Goal: Information Seeking & Learning: Learn about a topic

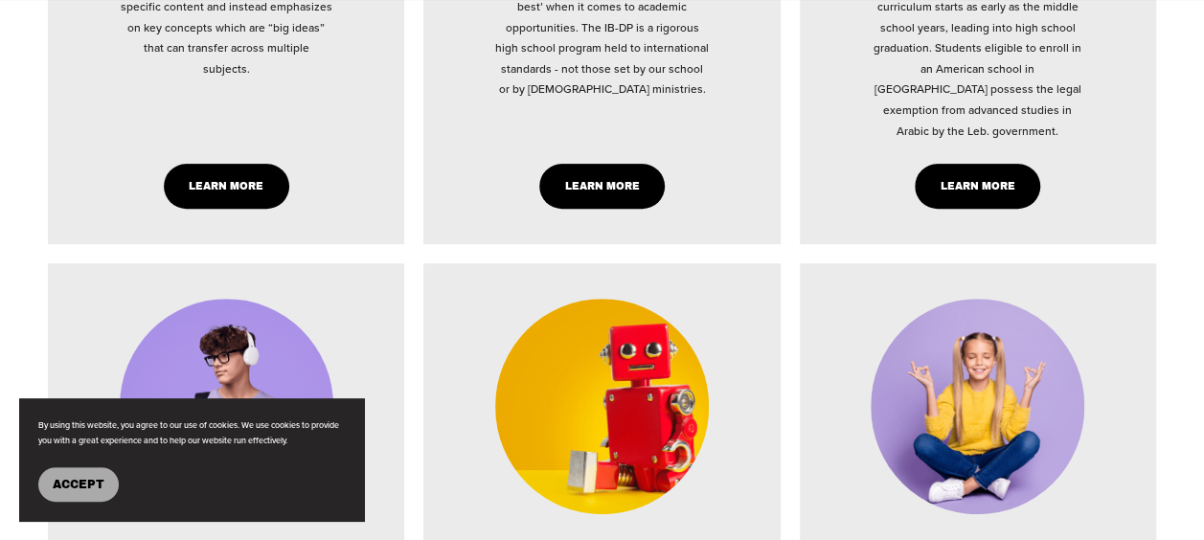
scroll to position [3690, 0]
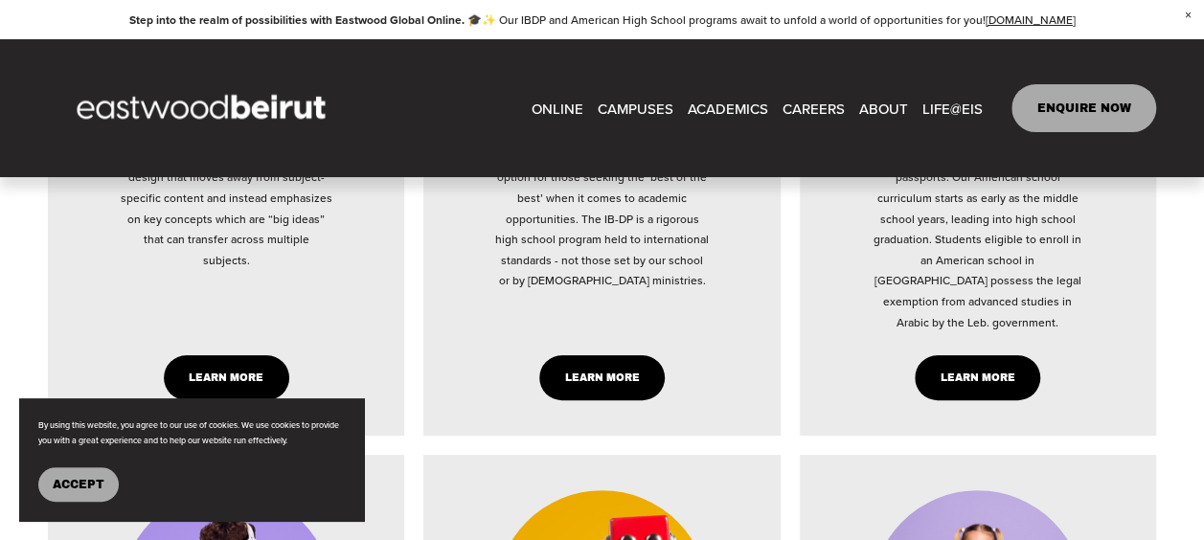
click at [593, 400] on link "Learn More" at bounding box center [602, 377] width 126 height 45
type input "*****"
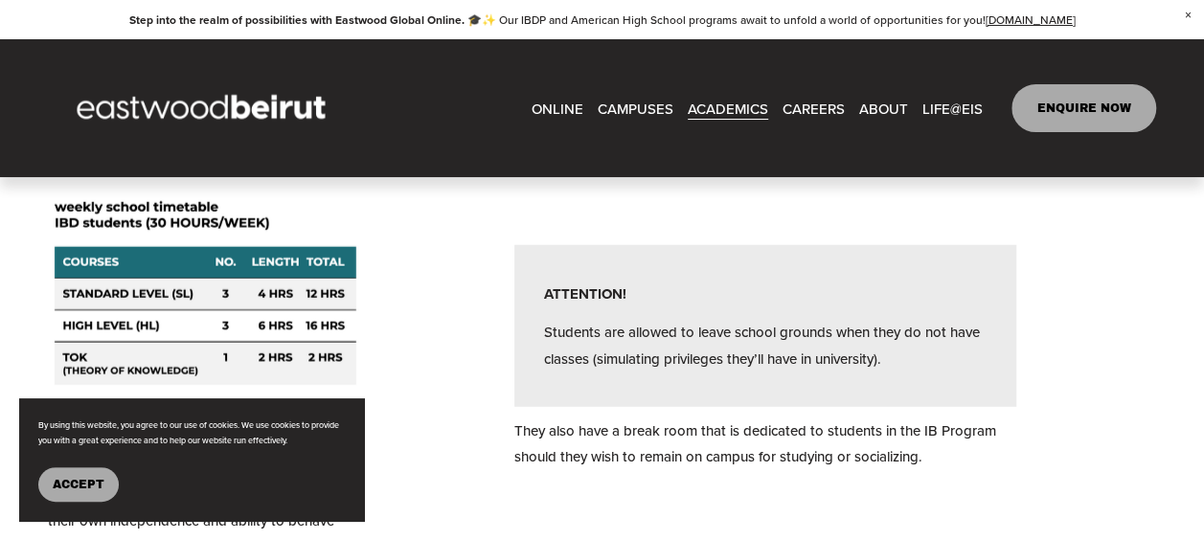
scroll to position [5876, 0]
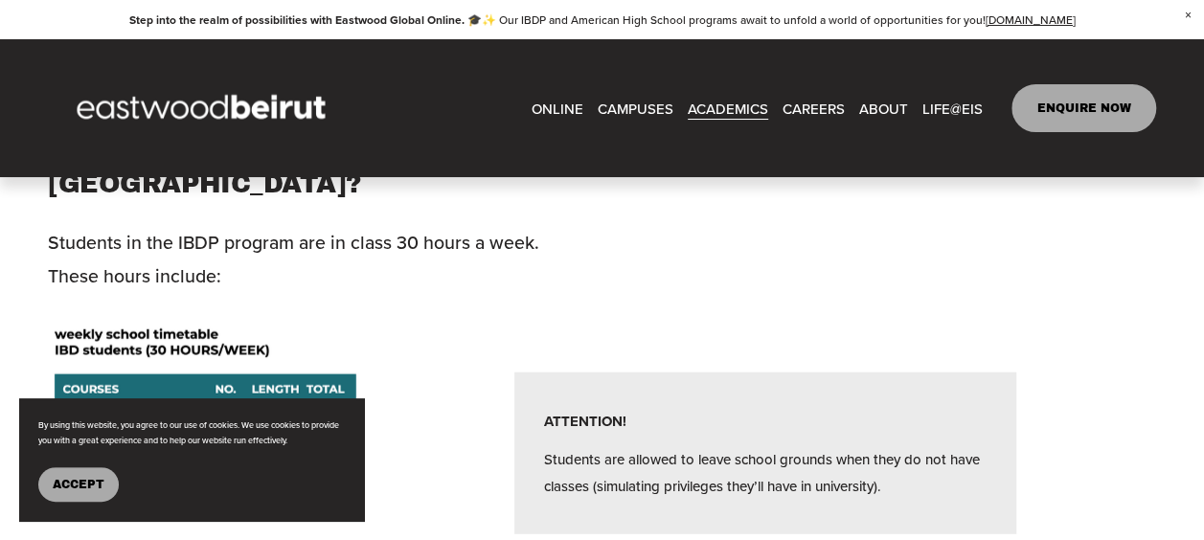
click at [194, 318] on div at bounding box center [206, 419] width 316 height 203
click at [225, 318] on div at bounding box center [206, 419] width 316 height 203
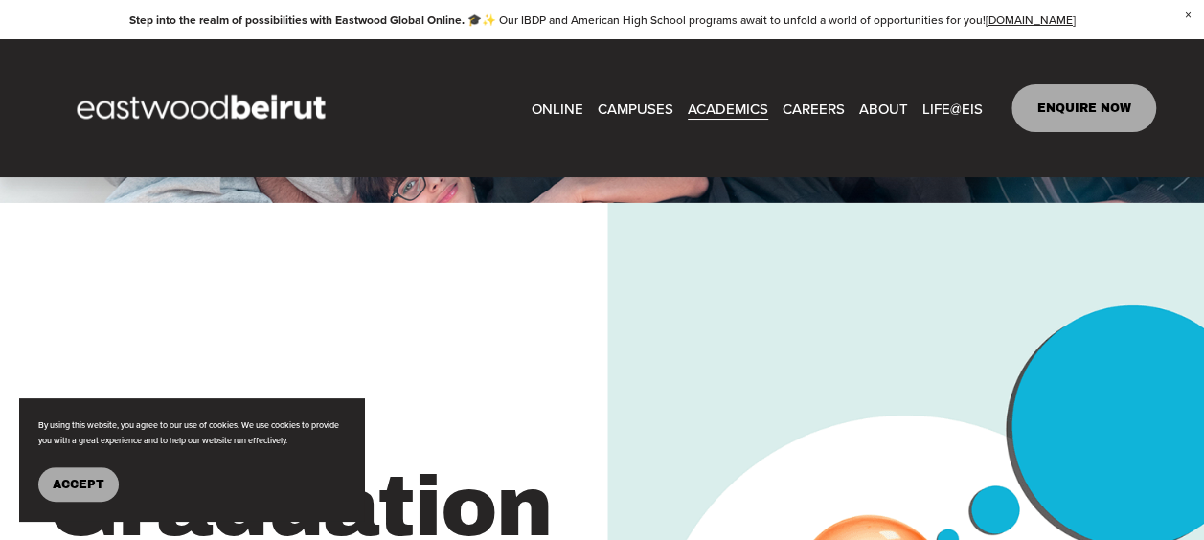
scroll to position [3066, 0]
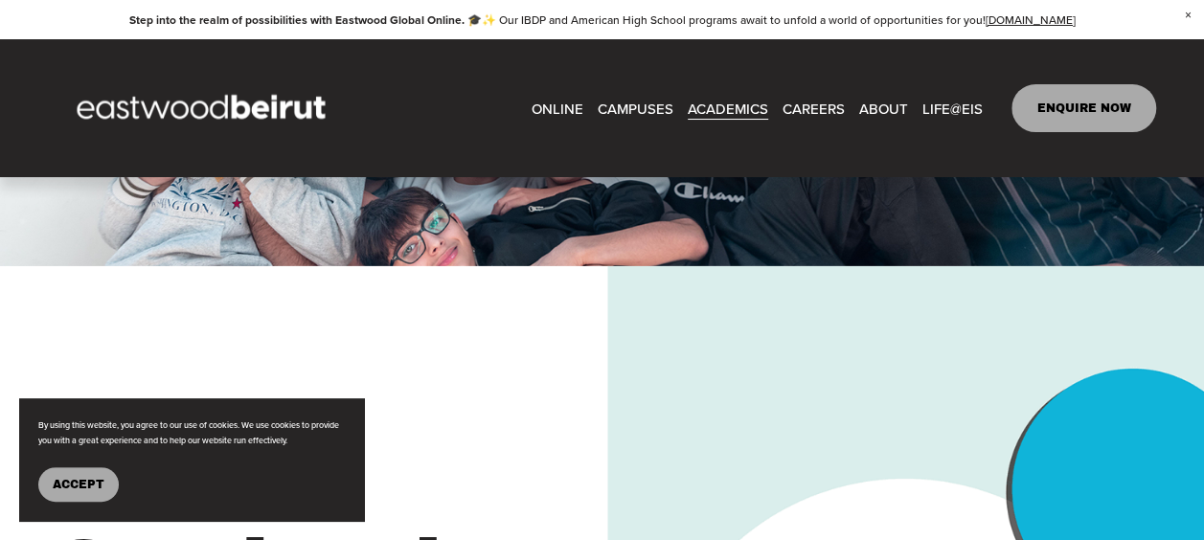
click at [814, 107] on link "CAREERS" at bounding box center [814, 108] width 62 height 29
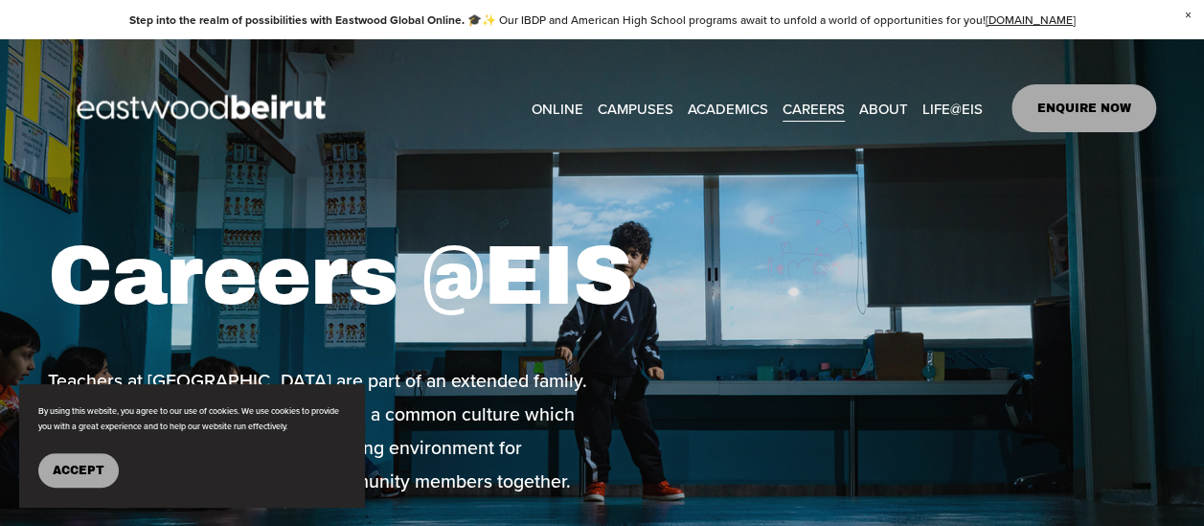
click at [889, 110] on span "ABOUT" at bounding box center [883, 109] width 49 height 26
click at [887, 116] on span "ABOUT" at bounding box center [883, 109] width 49 height 26
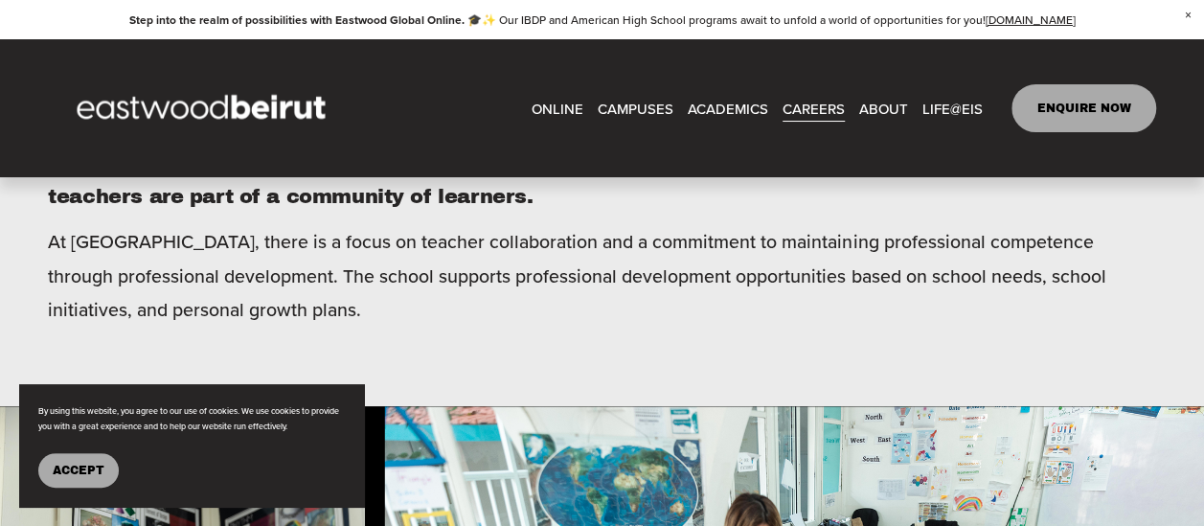
scroll to position [766, 0]
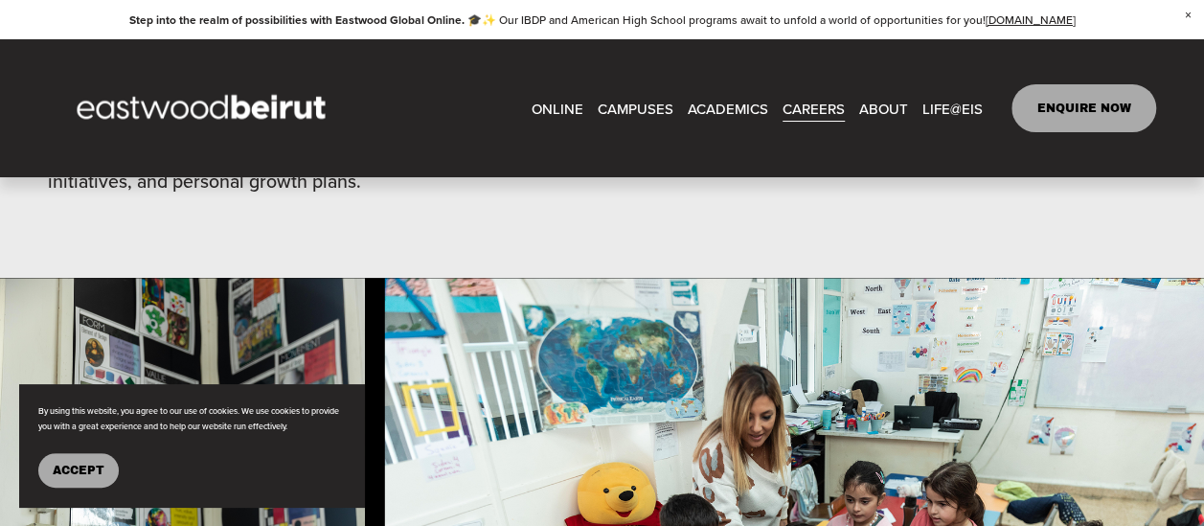
click at [974, 103] on span "LIFE@EIS" at bounding box center [953, 109] width 60 height 26
click at [0, 0] on span "About" at bounding box center [0, 0] width 0 height 0
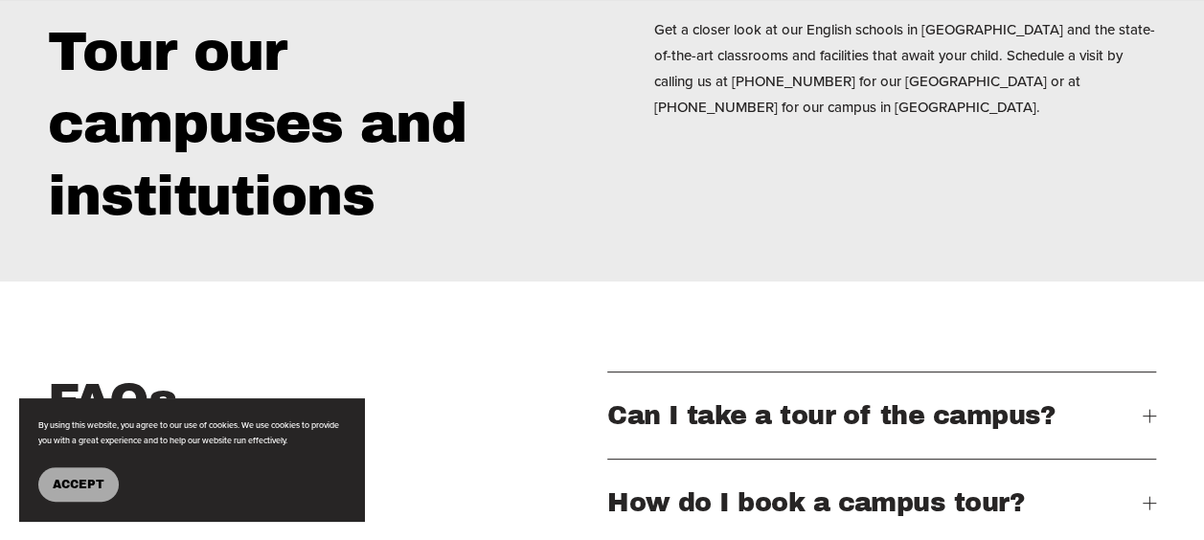
scroll to position [3768, 0]
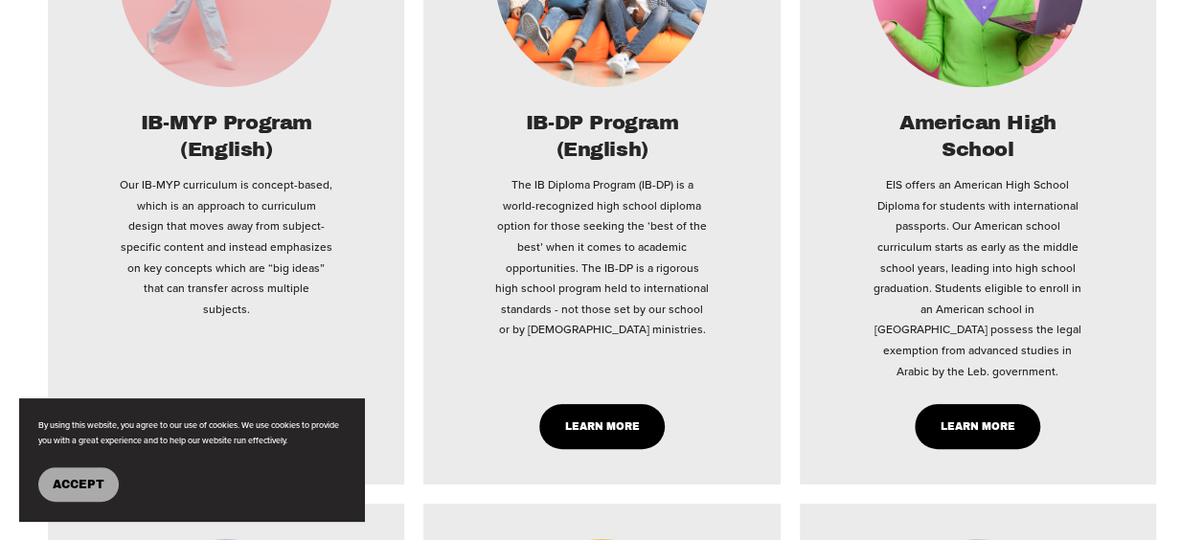
scroll to position [3832, 0]
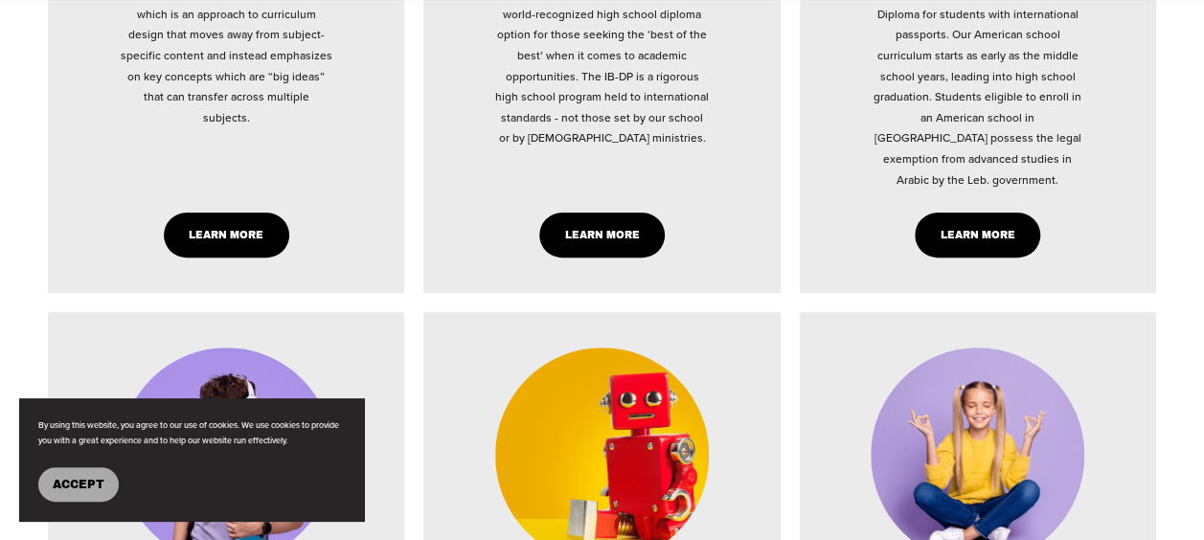
type input "*****"
click at [600, 258] on link "Learn More" at bounding box center [602, 235] width 126 height 45
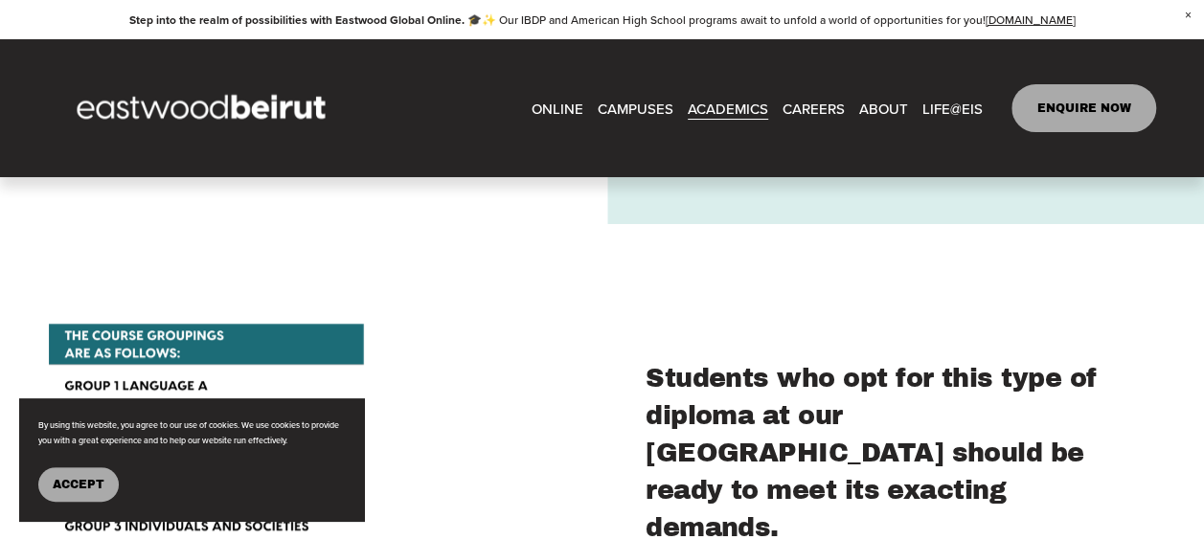
scroll to position [3982, 0]
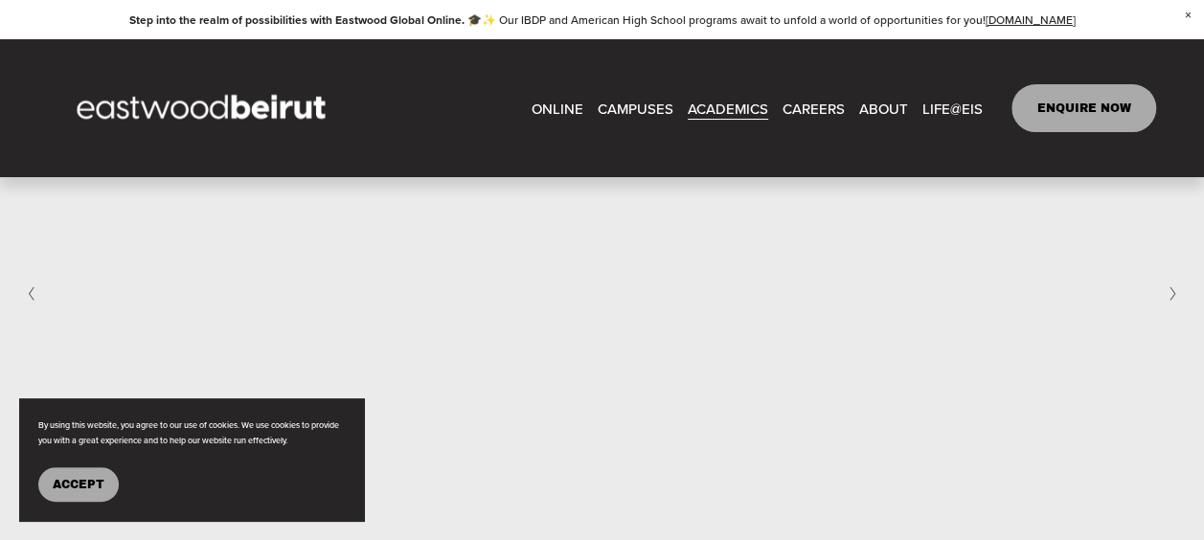
scroll to position [2576, 0]
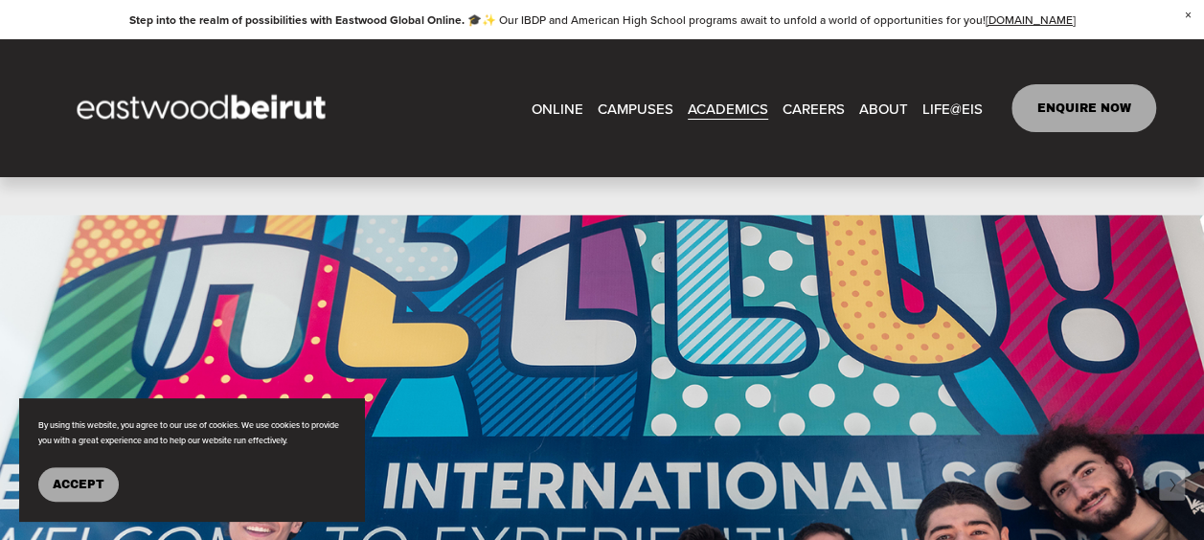
click at [814, 106] on link "CAREERS" at bounding box center [814, 108] width 62 height 29
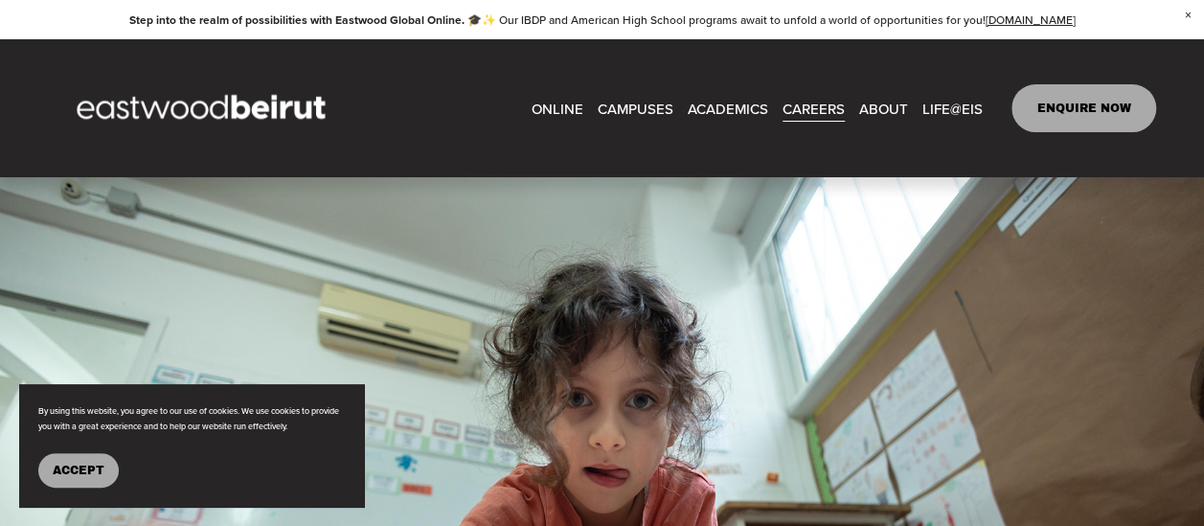
scroll to position [2171, 0]
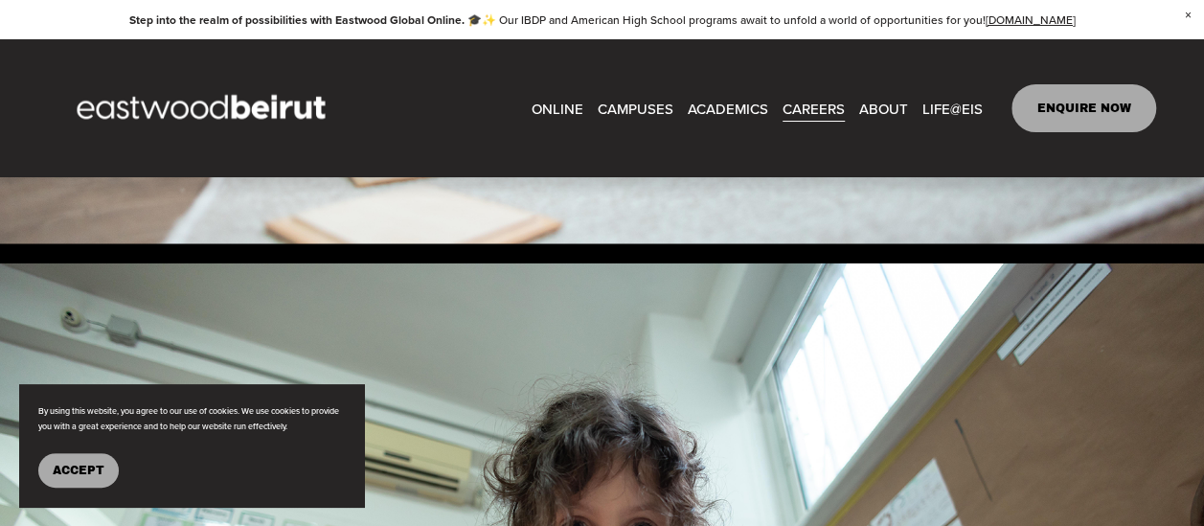
click at [887, 108] on span "ABOUT" at bounding box center [883, 109] width 49 height 26
click at [0, 0] on span "Overview" at bounding box center [0, 0] width 0 height 0
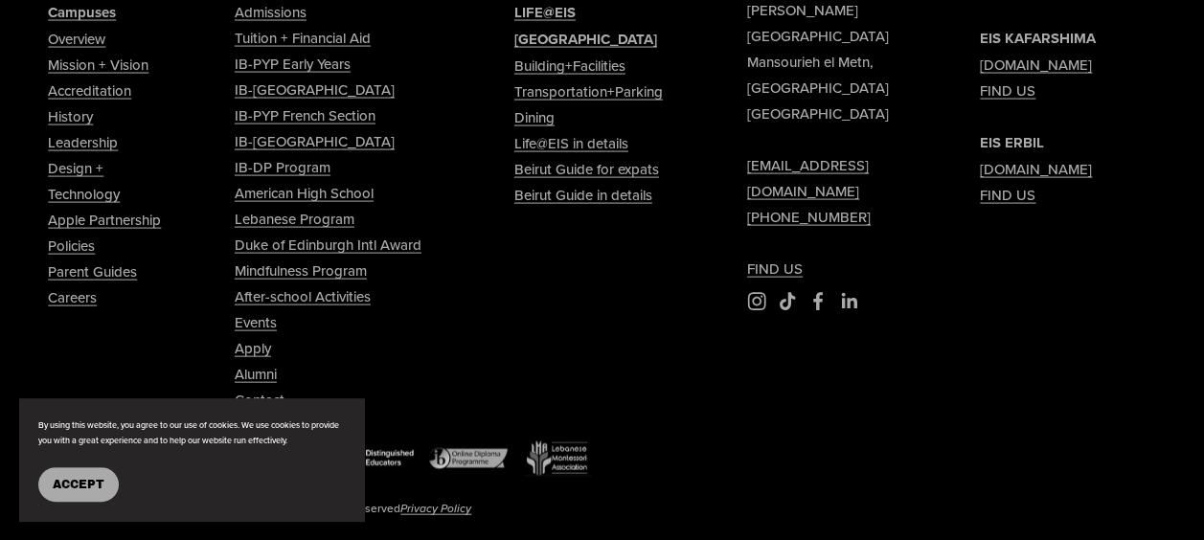
scroll to position [1533, 0]
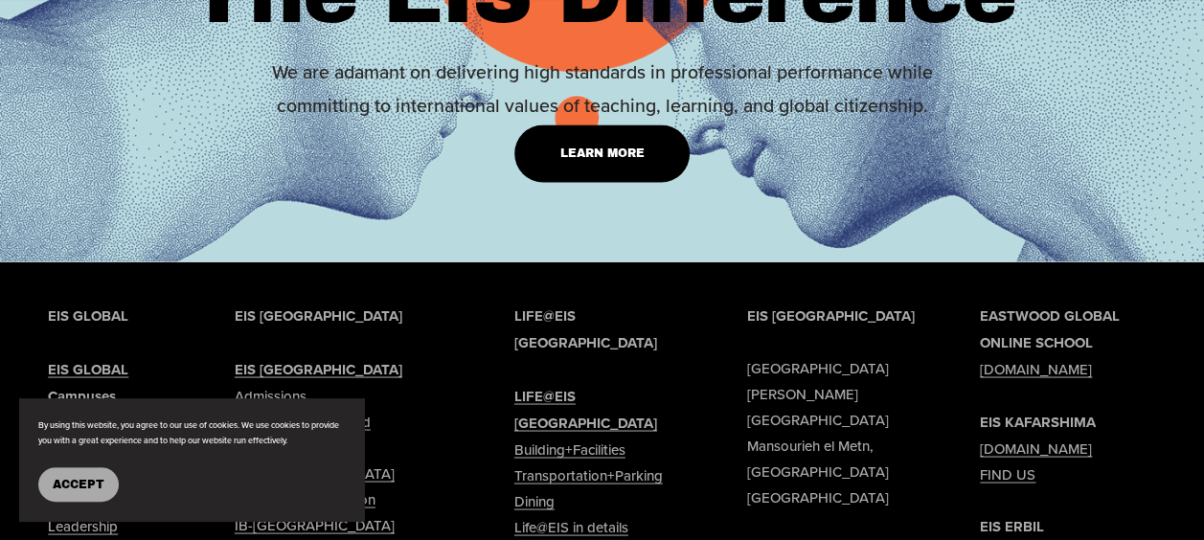
click at [584, 178] on link "Learn More" at bounding box center [602, 154] width 176 height 58
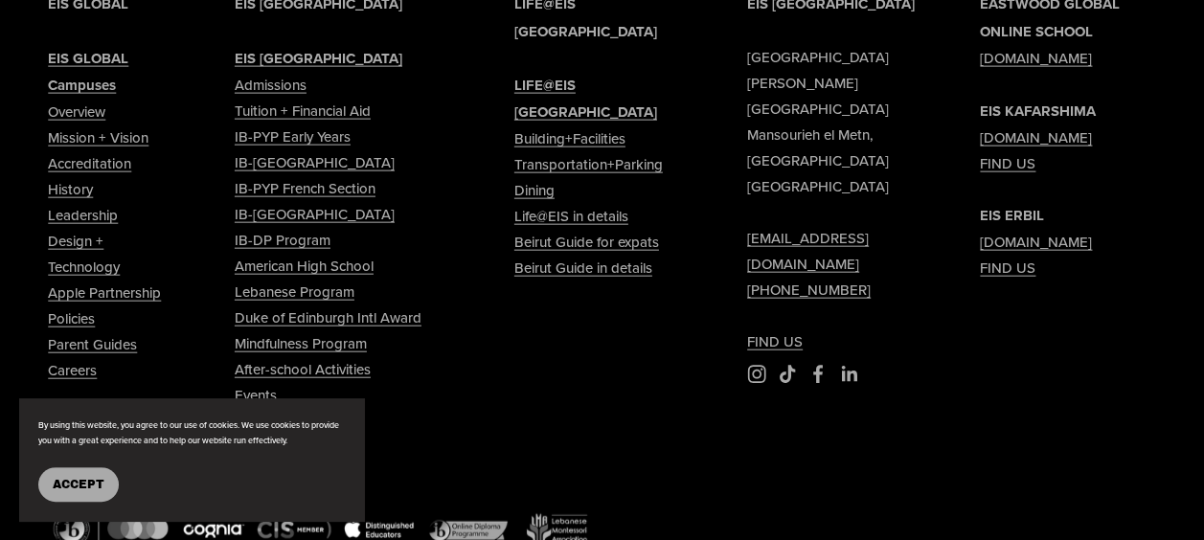
scroll to position [2246, 0]
